Goal: Find specific page/section: Find specific page/section

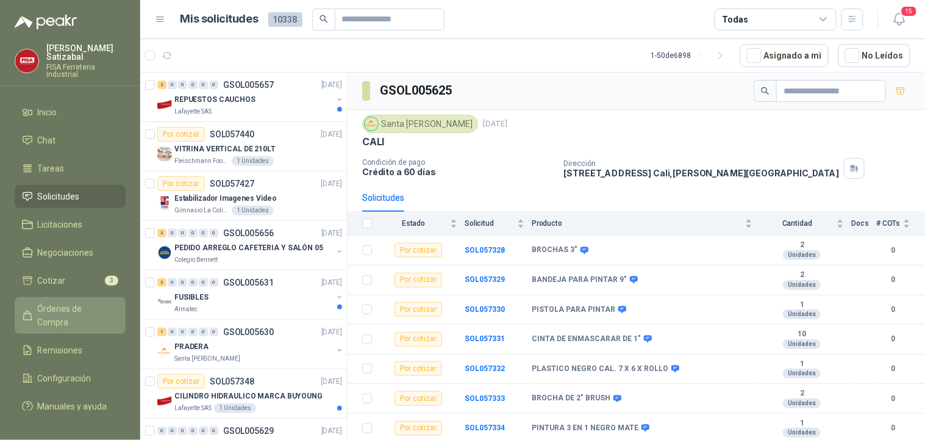
click at [64, 302] on span "Órdenes de Compra" at bounding box center [76, 315] width 76 height 27
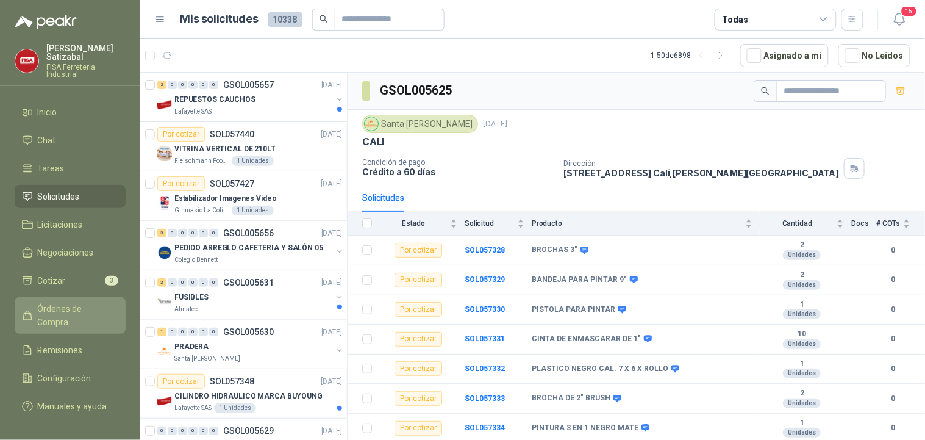
click at [64, 302] on span "Órdenes de Compra" at bounding box center [76, 315] width 76 height 27
